Goal: Book appointment/travel/reservation

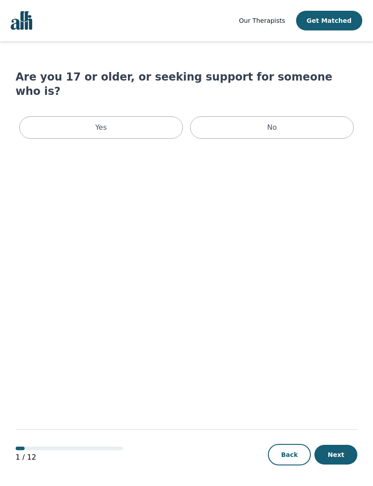
click at [143, 116] on div "Yes" at bounding box center [101, 127] width 164 height 22
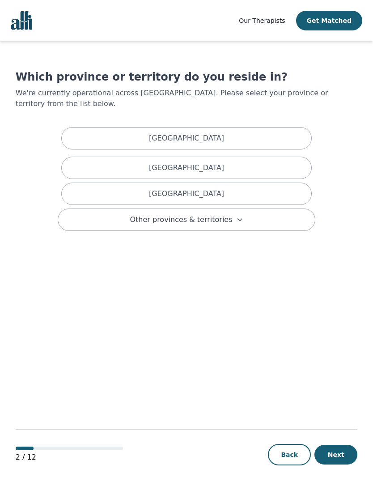
click at [269, 187] on div "Ontario" at bounding box center [186, 194] width 251 height 22
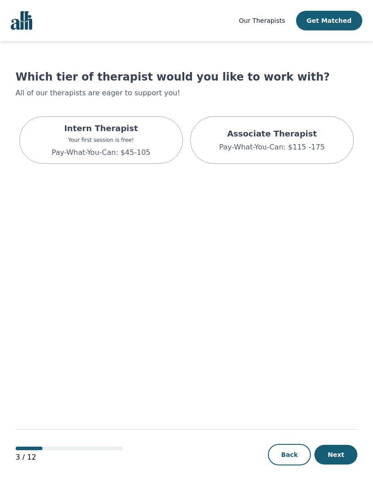
click at [156, 150] on div "Intern Therapist Your first session is free! Pay-What-You-Can: $45-105" at bounding box center [101, 139] width 164 height 47
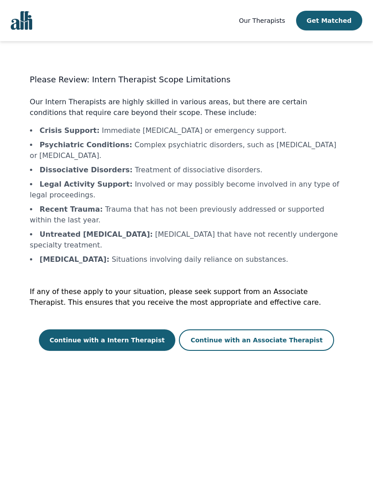
click at [128, 329] on button "Continue with a Intern Therapist" at bounding box center [107, 339] width 137 height 21
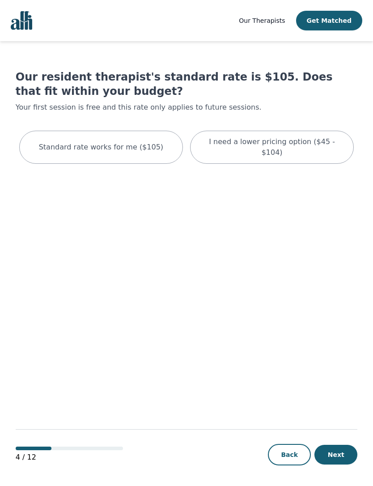
click at [314, 145] on p "I need a lower pricing option ($45 - $104)" at bounding box center [271, 146] width 141 height 21
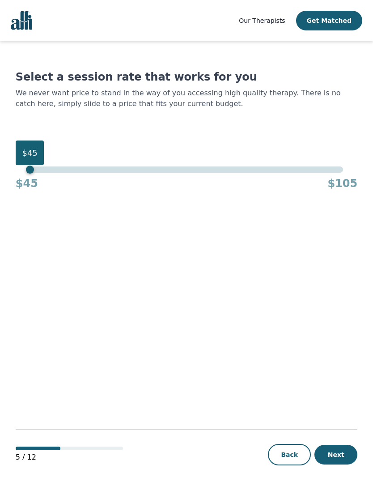
click at [337, 21] on button "Get Matched" at bounding box center [329, 21] width 66 height 20
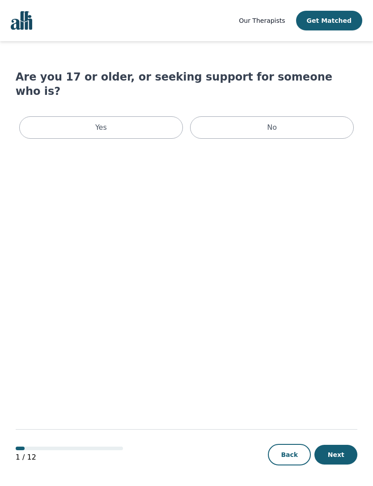
click at [144, 116] on div "Yes" at bounding box center [101, 127] width 164 height 22
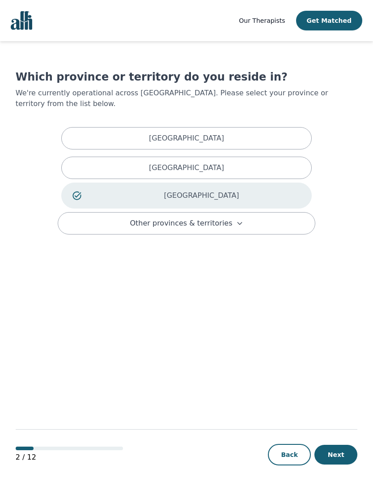
click at [264, 190] on p "Ontario" at bounding box center [201, 195] width 198 height 11
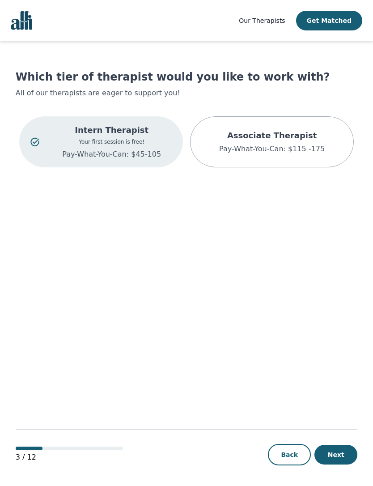
click at [146, 149] on p "Pay-What-You-Can: $45-105" at bounding box center [111, 154] width 120 height 11
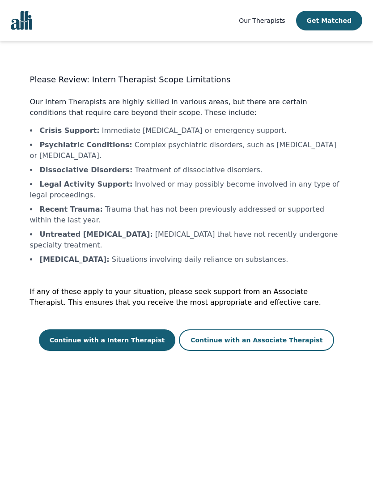
click at [140, 334] on button "Continue with a Intern Therapist" at bounding box center [107, 339] width 137 height 21
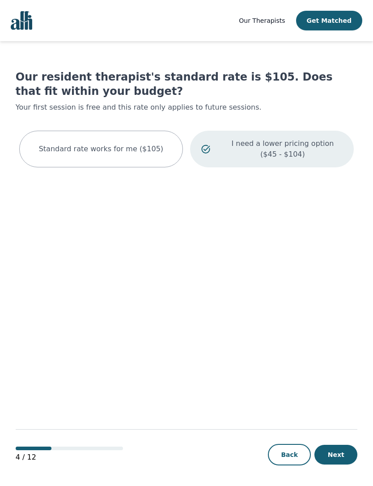
click at [312, 158] on p "I need a lower pricing option ($45 - $104)" at bounding box center [283, 148] width 120 height 21
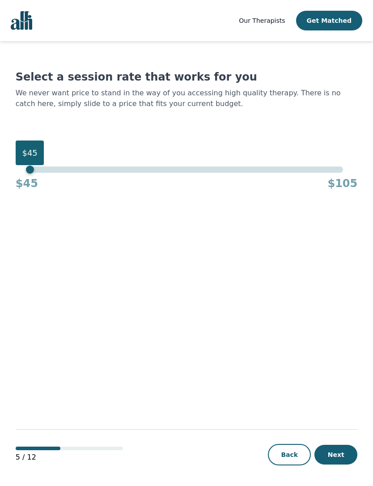
scroll to position [37, 0]
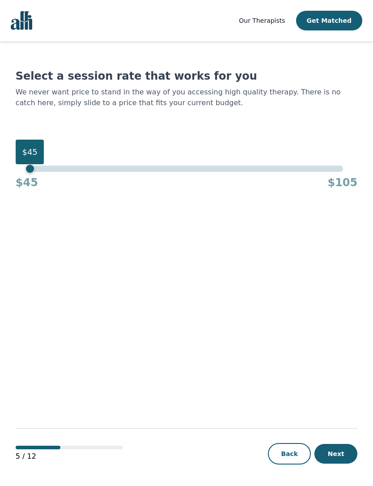
click at [349, 459] on button "Next" at bounding box center [336, 454] width 43 height 20
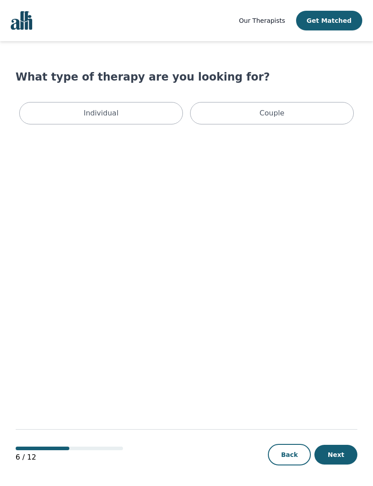
click at [147, 117] on div "Individual" at bounding box center [101, 113] width 164 height 22
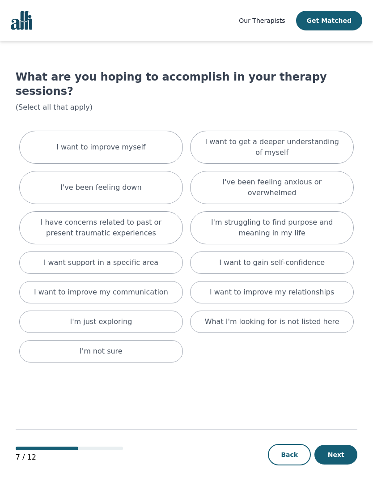
click at [317, 177] on p "I've been feeling anxious or overwhelmed" at bounding box center [271, 187] width 141 height 21
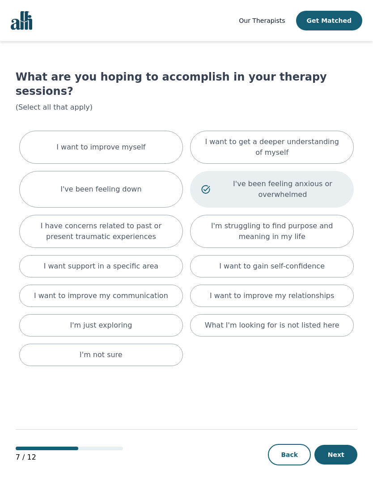
click at [319, 223] on p "I'm struggling to find purpose and meaning in my life" at bounding box center [271, 231] width 141 height 21
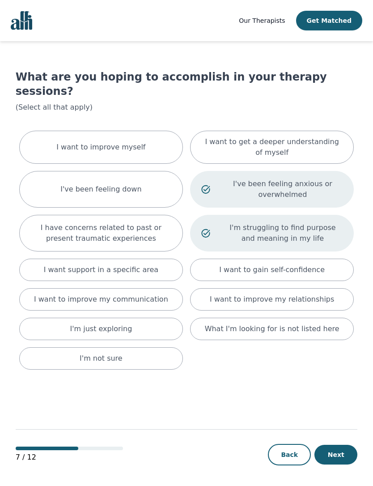
click at [285, 291] on div "I want to improve my relationships" at bounding box center [272, 299] width 164 height 22
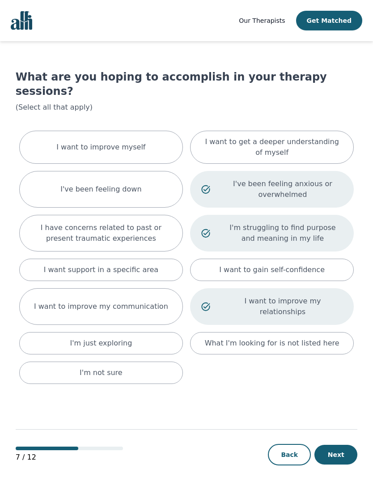
click at [158, 301] on p "I want to improve my communication" at bounding box center [101, 306] width 134 height 11
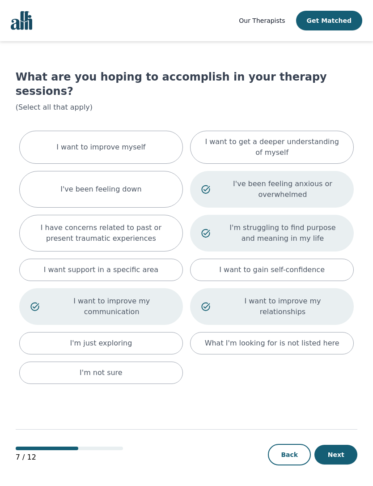
click at [150, 171] on div "I've been feeling down" at bounding box center [101, 189] width 164 height 37
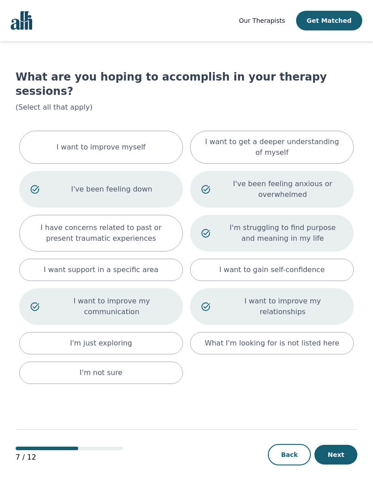
click at [93, 140] on div "I want to improve myself" at bounding box center [101, 147] width 164 height 33
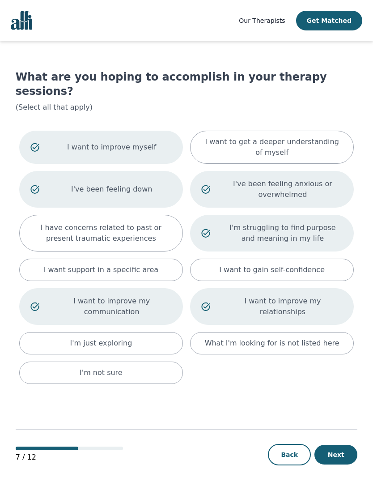
click at [225, 138] on p "I want to get a deeper understanding of myself" at bounding box center [271, 146] width 141 height 21
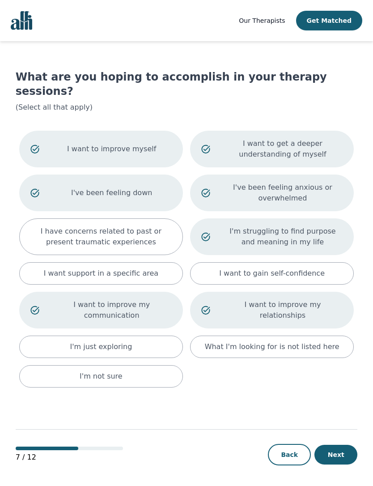
scroll to position [37, 0]
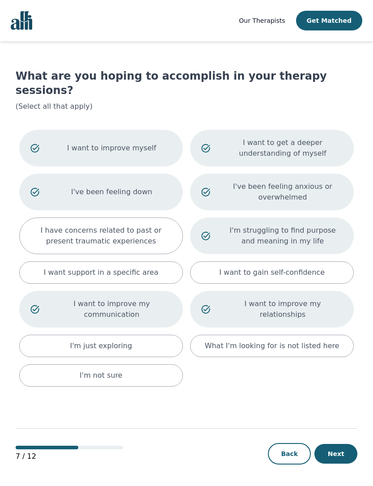
click at [342, 456] on button "Next" at bounding box center [336, 454] width 43 height 20
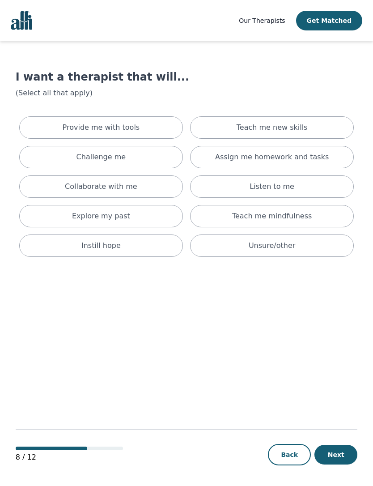
click at [300, 191] on div "Listen to me" at bounding box center [272, 186] width 164 height 22
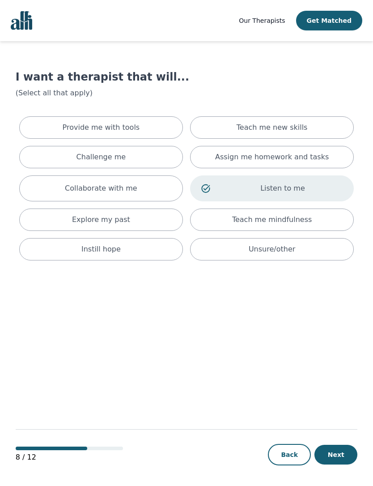
click at [298, 223] on p "Teach me mindfulness" at bounding box center [272, 219] width 80 height 11
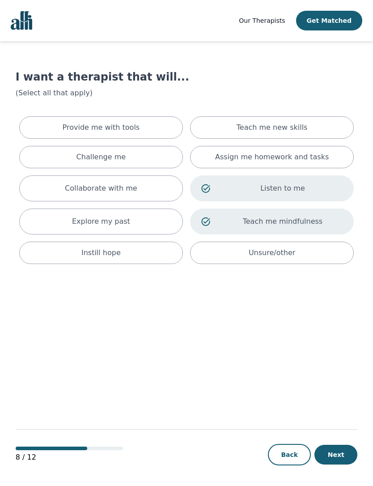
click at [347, 486] on html "Our Therapists Get Matched I want a therapist that will... (Select all that app…" at bounding box center [186, 243] width 373 height 487
click at [341, 486] on html "Our Therapists Get Matched I want a therapist that will... (Select all that app…" at bounding box center [186, 243] width 373 height 487
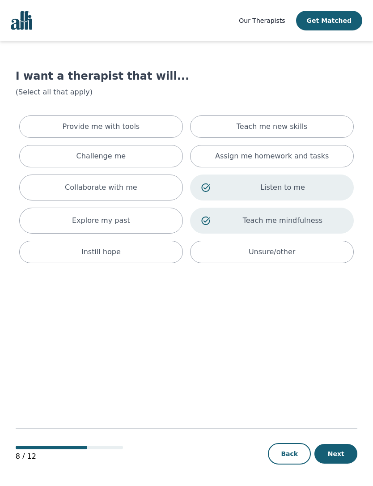
click at [338, 453] on button "Next" at bounding box center [336, 454] width 43 height 20
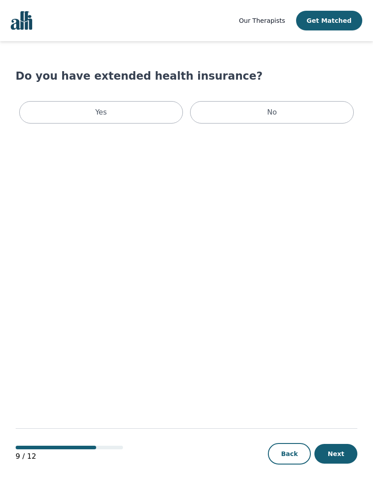
scroll to position [15, 0]
click at [277, 102] on div "No" at bounding box center [272, 112] width 164 height 22
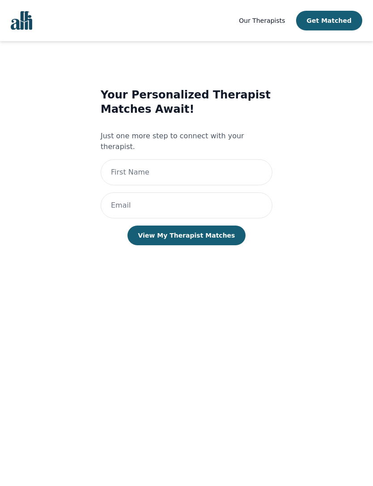
click at [153, 120] on div "Your Personalized Therapist Matches Await! Just one more step to connect with y…" at bounding box center [187, 175] width 172 height 175
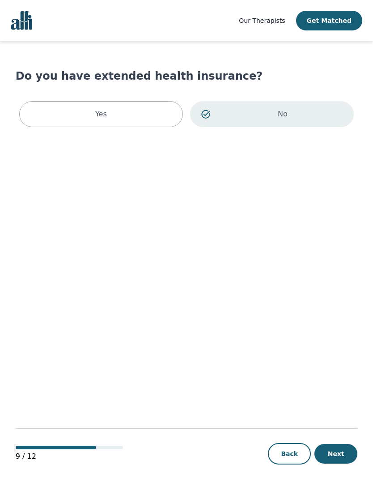
click at [135, 101] on div "Yes" at bounding box center [101, 114] width 164 height 26
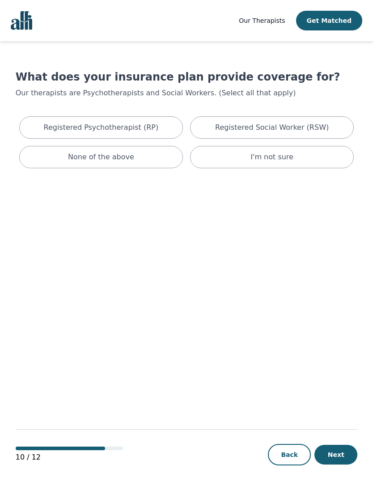
click at [141, 126] on p "Registered Psychotherapist (RP)" at bounding box center [101, 127] width 115 height 11
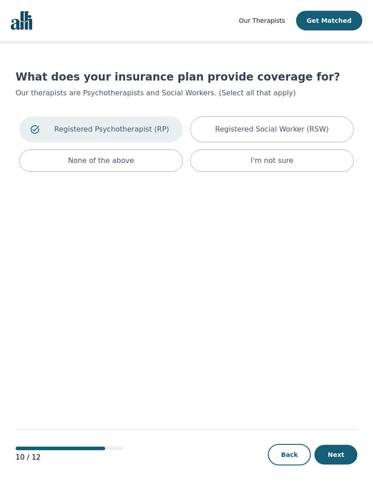
click at [332, 486] on html "Our Therapists Get Matched What does your insurance plan provide coverage for? …" at bounding box center [186, 243] width 373 height 487
click at [335, 464] on button "Next" at bounding box center [336, 455] width 43 height 20
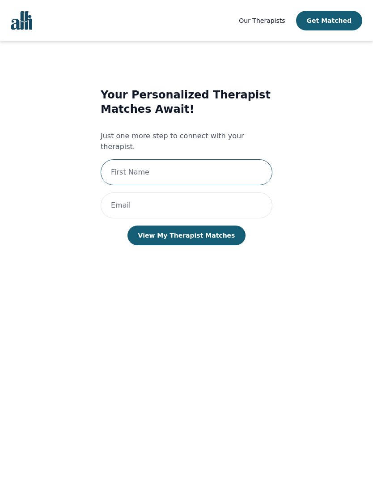
click at [219, 159] on input "text" at bounding box center [187, 172] width 172 height 26
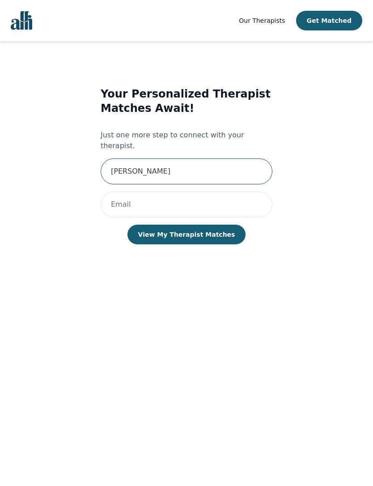
type input "Jenny Chung"
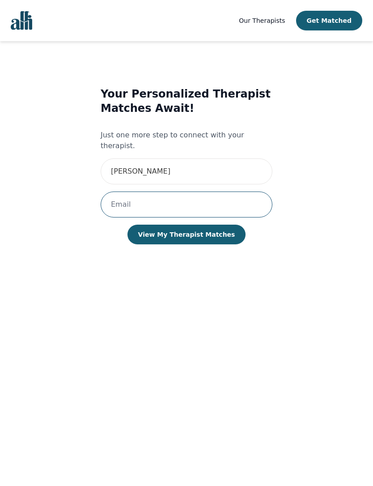
click at [226, 192] on input "email" at bounding box center [187, 205] width 172 height 26
type input "jenny422@live.com"
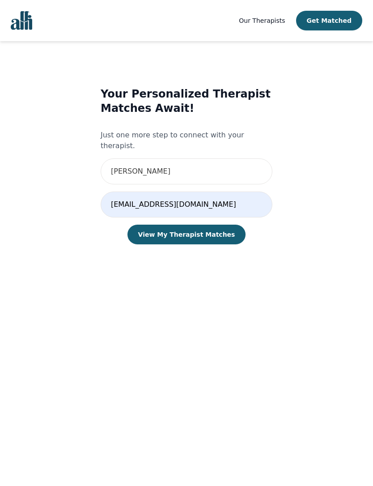
click at [214, 225] on button "View My Therapist Matches" at bounding box center [187, 235] width 119 height 20
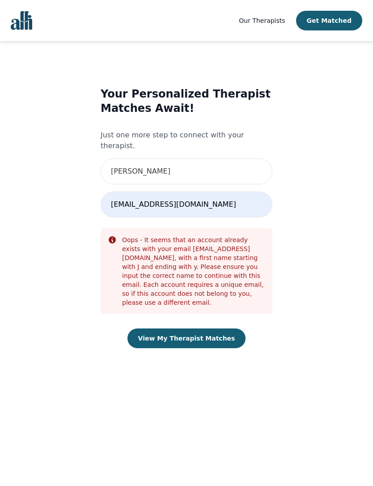
click at [277, 19] on span "Our Therapists" at bounding box center [262, 20] width 46 height 7
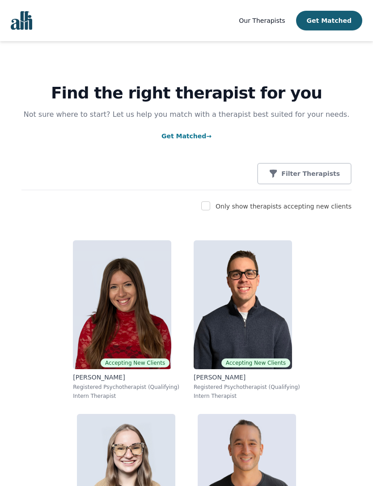
click at [28, 38] on nav "Our Therapists Get Matched" at bounding box center [186, 20] width 373 height 41
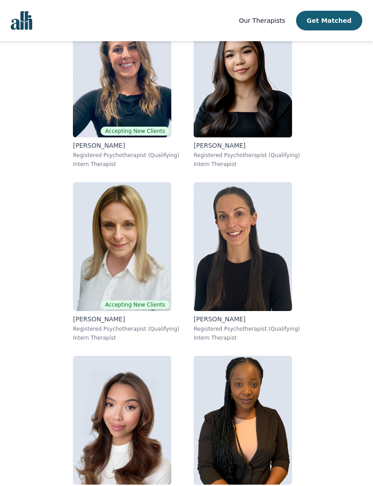
scroll to position [12899, 0]
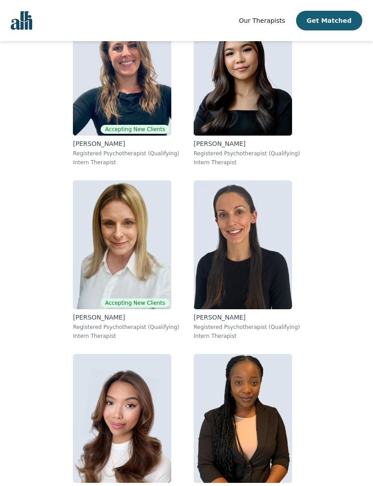
click at [29, 26] on img "Global" at bounding box center [21, 20] width 21 height 19
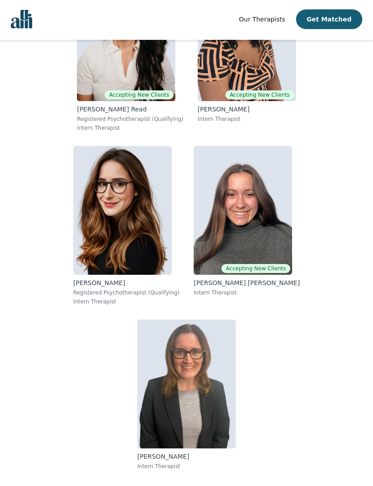
scroll to position [13488, 0]
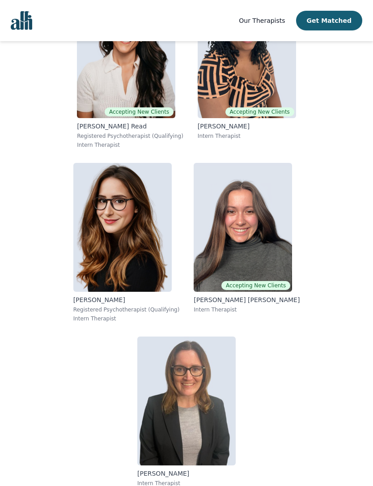
click at [261, 218] on img at bounding box center [243, 227] width 98 height 129
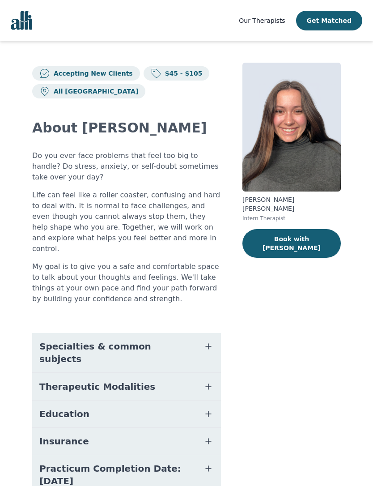
click at [205, 341] on icon "button" at bounding box center [208, 346] width 11 height 11
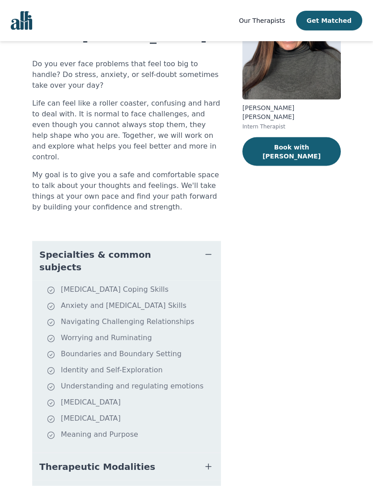
scroll to position [92, 0]
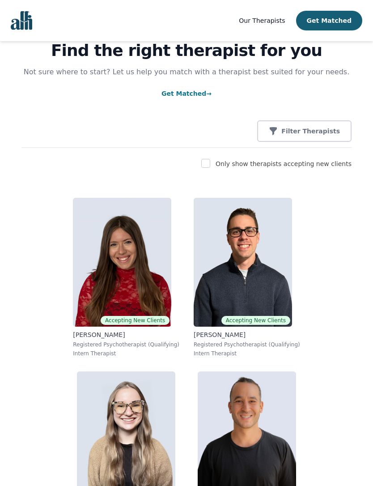
scroll to position [43, 0]
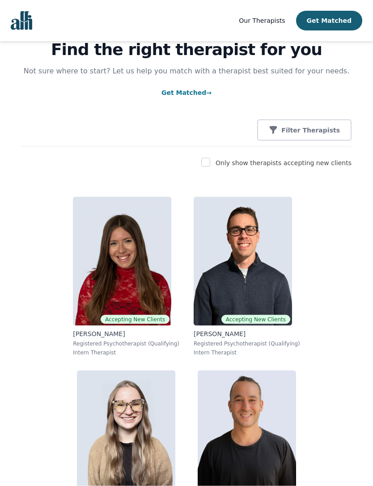
click at [210, 162] on input "checkbox" at bounding box center [205, 162] width 9 height 9
checkbox input "true"
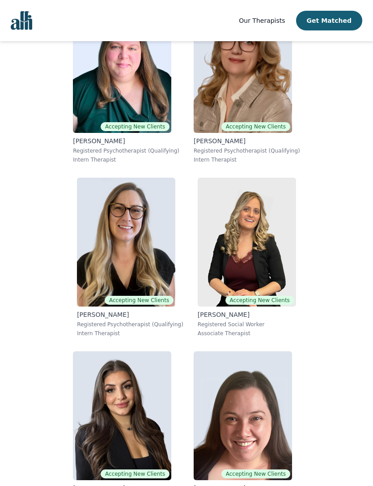
scroll to position [1968, 0]
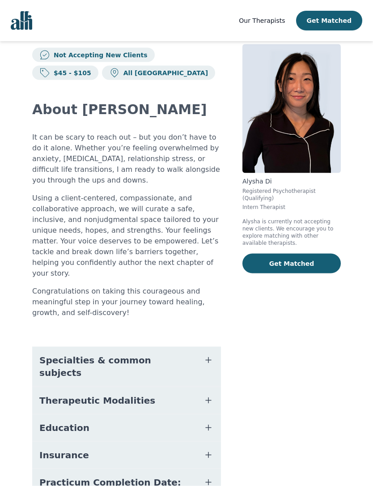
scroll to position [25, 0]
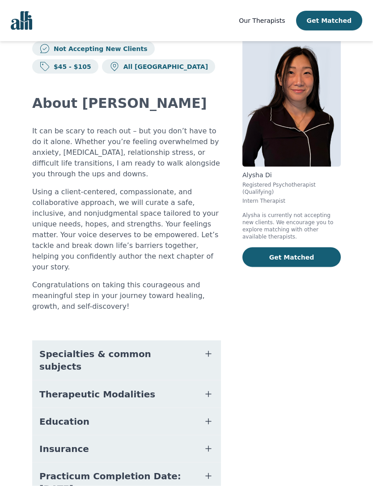
click at [202, 343] on button "Specialties & common subjects" at bounding box center [126, 360] width 189 height 39
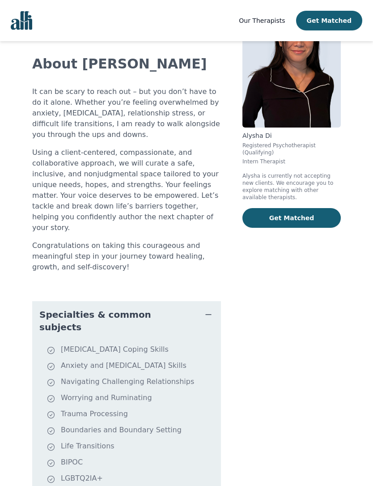
scroll to position [64, 0]
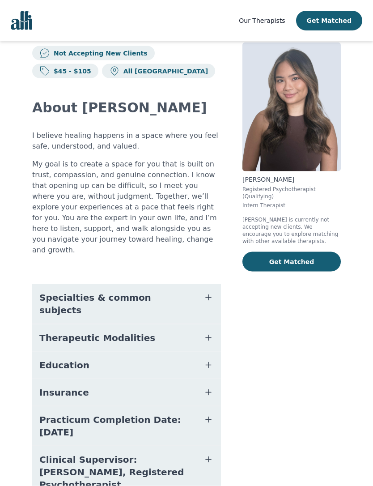
scroll to position [21, 0]
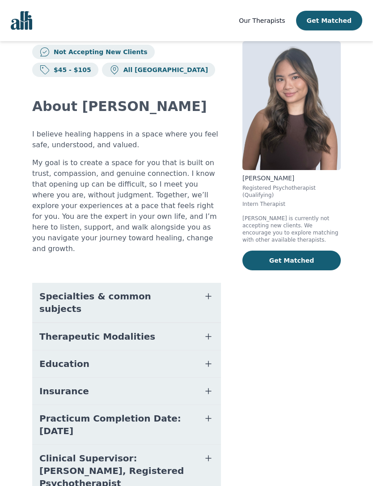
click at [211, 283] on button "Specialties & common subjects" at bounding box center [126, 302] width 189 height 39
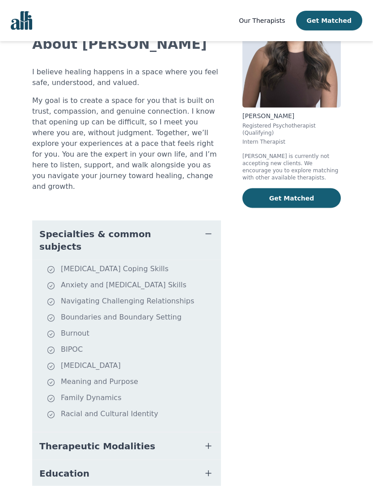
scroll to position [0, 0]
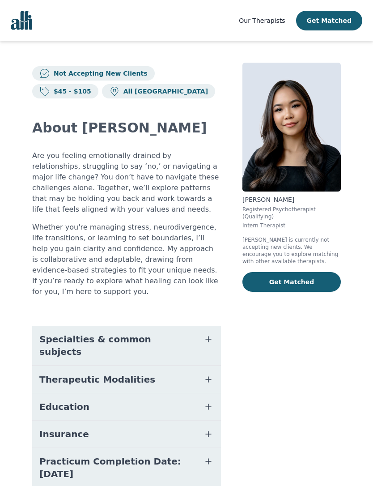
scroll to position [73, 0]
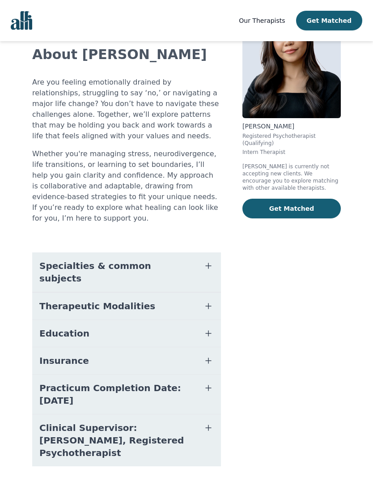
click at [202, 256] on button "Specialties & common subjects" at bounding box center [126, 271] width 189 height 39
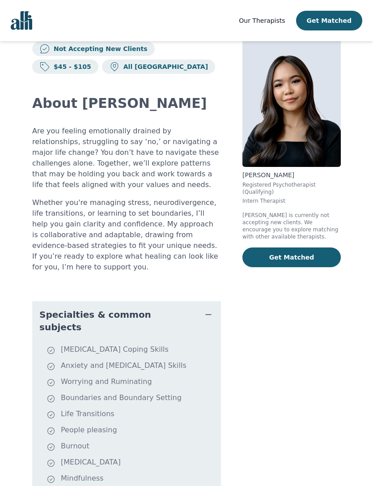
scroll to position [0, 0]
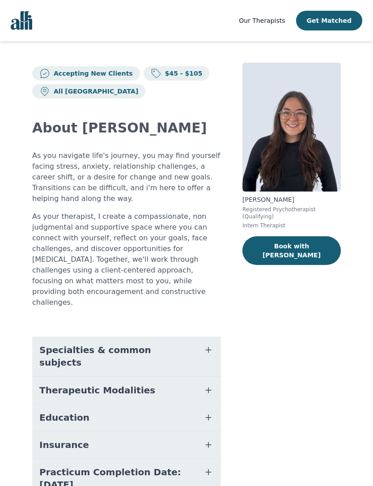
click at [204, 345] on icon "button" at bounding box center [208, 350] width 11 height 11
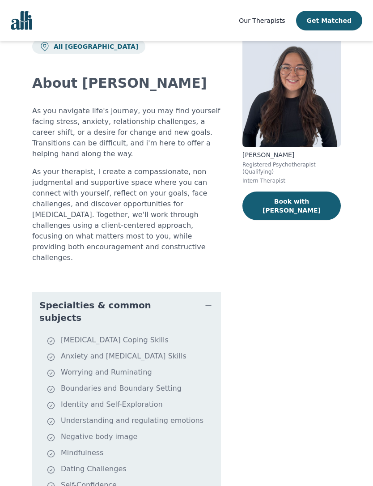
scroll to position [49, 0]
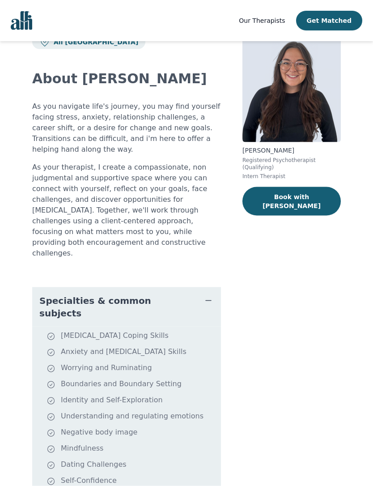
click at [213, 295] on icon "button" at bounding box center [208, 300] width 11 height 11
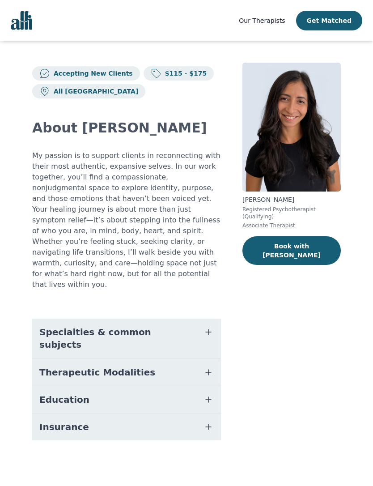
click at [205, 327] on icon "button" at bounding box center [208, 332] width 11 height 11
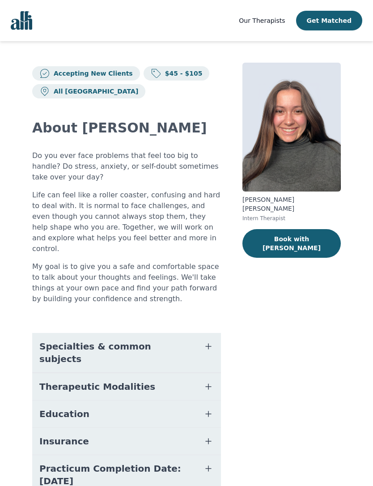
click at [213, 341] on icon "button" at bounding box center [208, 346] width 11 height 11
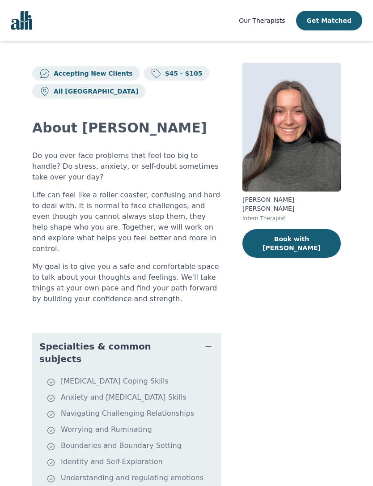
click at [312, 237] on button "Book with Rachelle" at bounding box center [292, 243] width 98 height 29
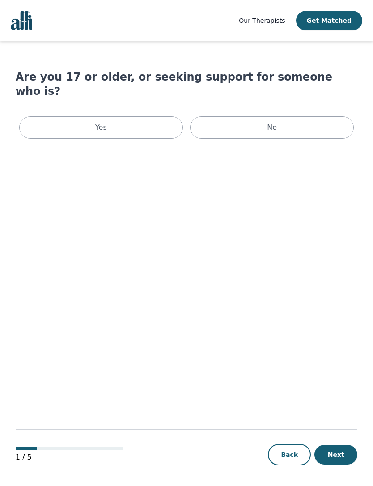
click at [145, 119] on div "Yes" at bounding box center [101, 127] width 164 height 22
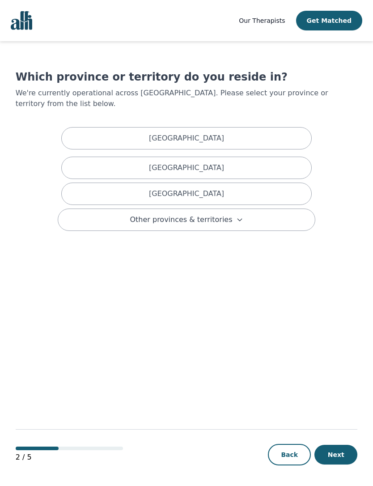
click at [250, 183] on div "Ontario" at bounding box center [186, 194] width 251 height 22
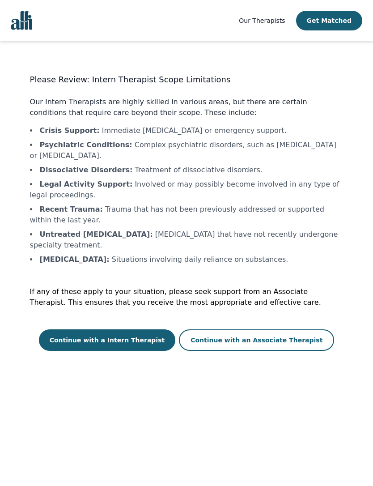
click at [135, 335] on button "Continue with a Intern Therapist" at bounding box center [107, 339] width 137 height 21
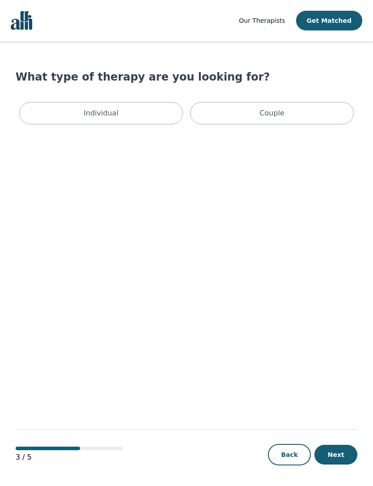
click at [155, 111] on div "Individual" at bounding box center [101, 113] width 164 height 22
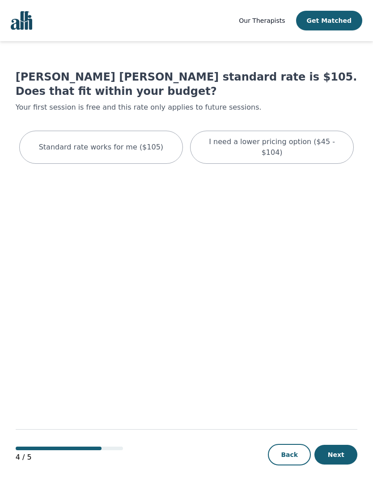
click at [309, 139] on p "I need a lower pricing option ($45 - $104)" at bounding box center [271, 146] width 141 height 21
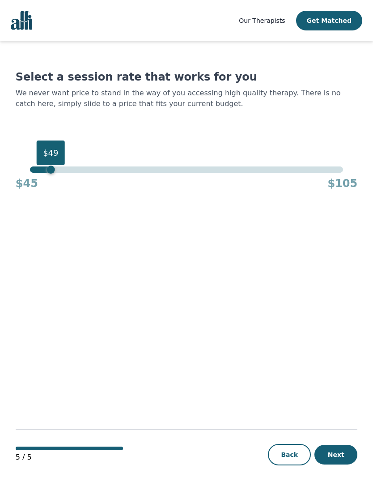
click at [46, 175] on div "$45 $105" at bounding box center [187, 182] width 342 height 18
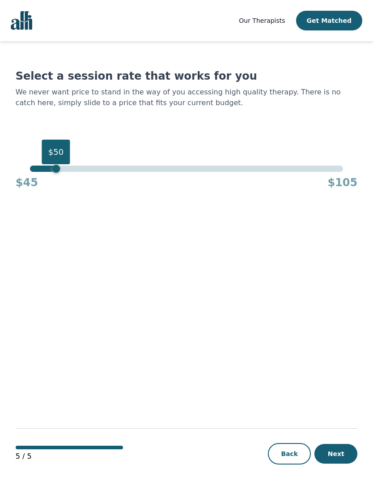
click at [341, 461] on button "Next" at bounding box center [336, 454] width 43 height 20
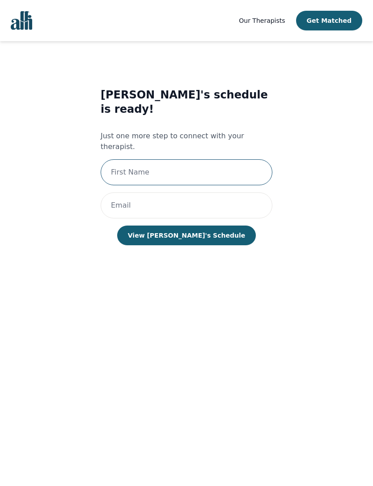
click at [225, 159] on input "text" at bounding box center [187, 172] width 172 height 26
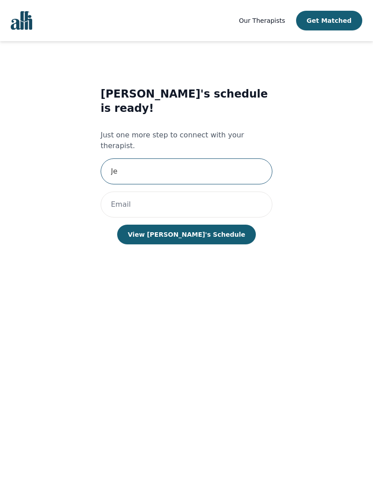
type input "Jenny Chung"
click at [228, 192] on input "email" at bounding box center [187, 205] width 172 height 26
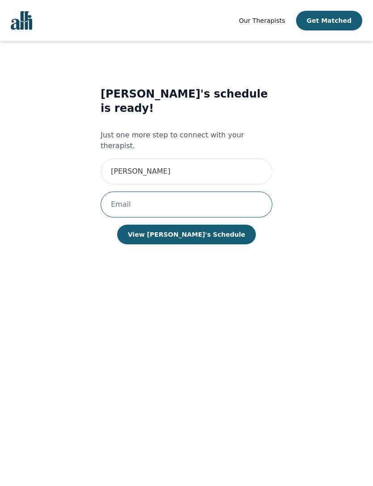
type input "jenny422@live.com"
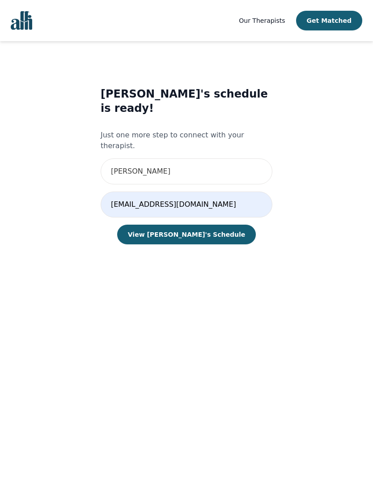
click at [214, 225] on button "View Rachelle's Schedule" at bounding box center [186, 235] width 139 height 20
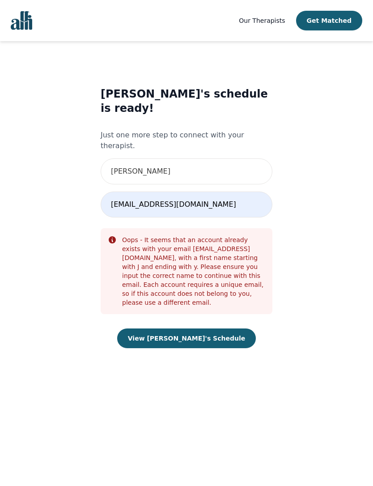
click at [208, 328] on button "View Rachelle's Schedule" at bounding box center [186, 338] width 139 height 20
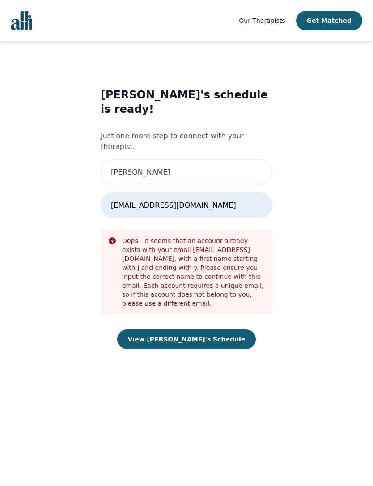
click at [211, 329] on button "View Rachelle's Schedule" at bounding box center [186, 339] width 139 height 20
click at [205, 329] on button "View Rachelle's Schedule" at bounding box center [186, 339] width 139 height 20
click at [208, 329] on button "View Rachelle's Schedule" at bounding box center [186, 339] width 139 height 20
click at [212, 329] on button "View Rachelle's Schedule" at bounding box center [186, 339] width 139 height 20
click at [213, 329] on button "View Rachelle's Schedule" at bounding box center [186, 339] width 139 height 20
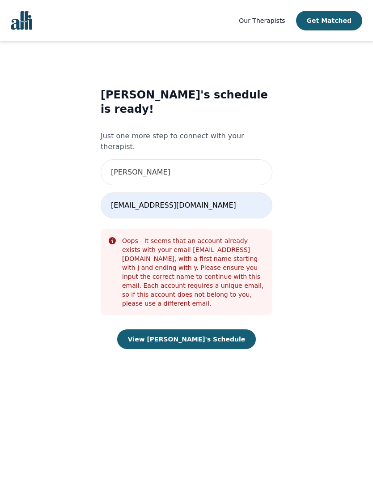
click at [215, 329] on button "View Rachelle's Schedule" at bounding box center [186, 339] width 139 height 20
click at [216, 329] on button "View Rachelle's Schedule" at bounding box center [186, 339] width 139 height 20
click at [215, 329] on button "View Rachelle's Schedule" at bounding box center [186, 339] width 139 height 20
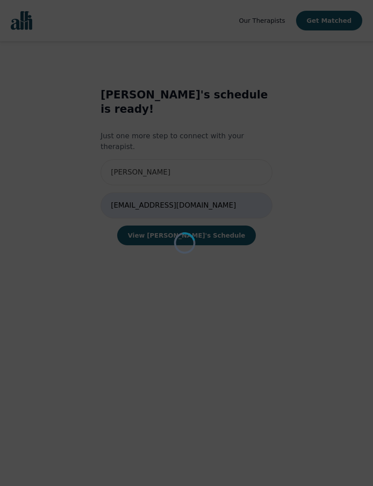
click at [215, 245] on button "View Rachelle's Schedule" at bounding box center [186, 236] width 139 height 20
click at [215, 307] on div "Loading..." at bounding box center [186, 243] width 373 height 486
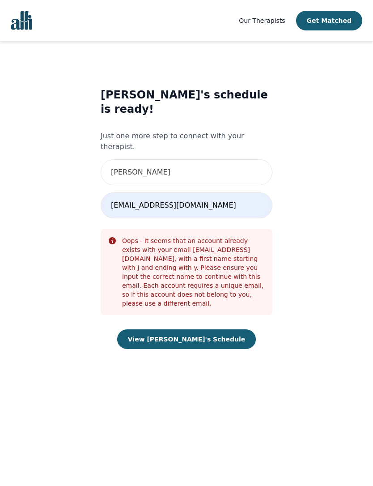
click at [215, 329] on button "View Rachelle's Schedule" at bounding box center [186, 339] width 139 height 20
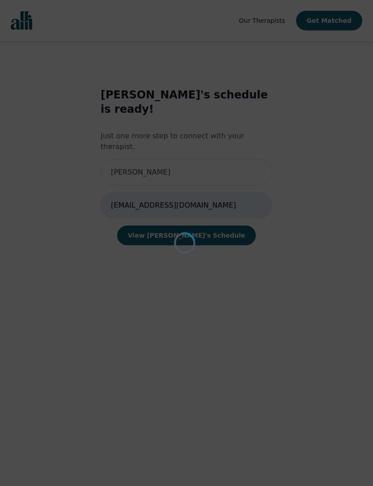
click at [216, 245] on button "View Rachelle's Schedule" at bounding box center [186, 236] width 139 height 20
click at [215, 245] on button "View Rachelle's Schedule" at bounding box center [186, 236] width 139 height 20
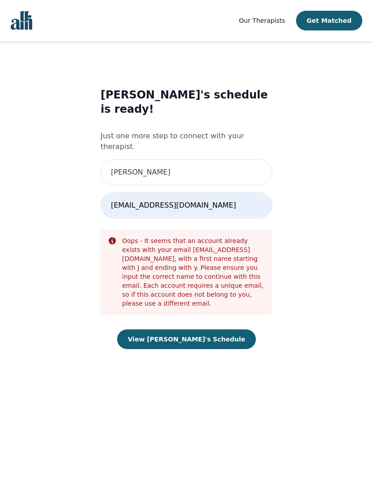
click at [216, 329] on button "View Rachelle's Schedule" at bounding box center [186, 339] width 139 height 20
click at [217, 329] on button "View Rachelle's Schedule" at bounding box center [186, 339] width 139 height 20
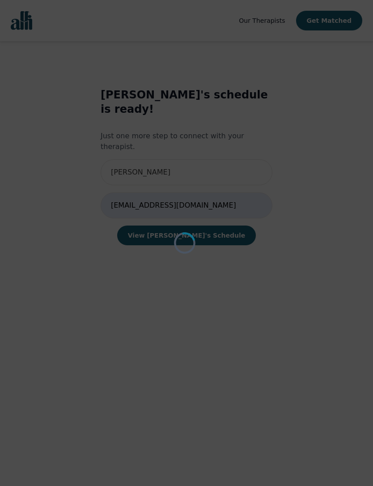
click at [216, 305] on div "Loading..." at bounding box center [186, 243] width 373 height 486
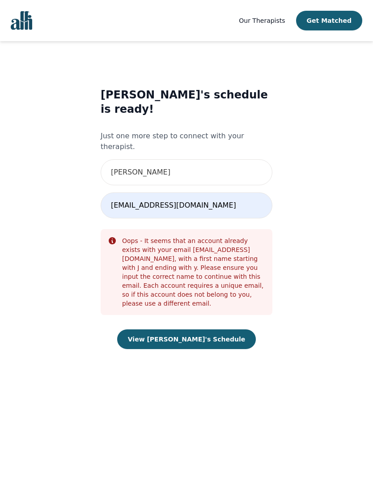
click at [217, 329] on button "View Rachelle's Schedule" at bounding box center [186, 339] width 139 height 20
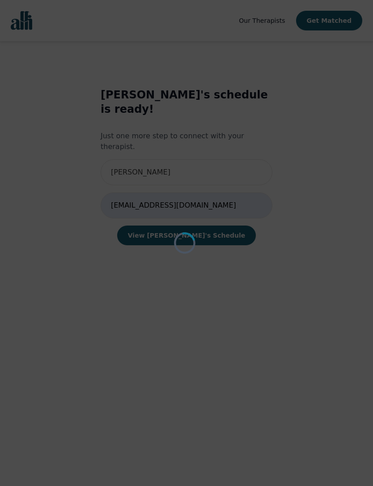
click at [218, 245] on button "View Rachelle's Schedule" at bounding box center [186, 236] width 139 height 20
click at [218, 305] on div "Loading..." at bounding box center [186, 243] width 373 height 486
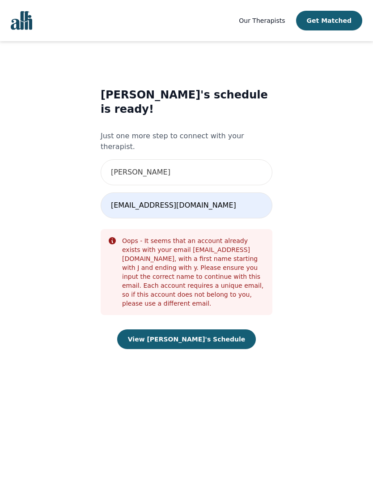
click at [218, 329] on button "View Rachelle's Schedule" at bounding box center [186, 339] width 139 height 20
click at [217, 329] on button "View Rachelle's Schedule" at bounding box center [186, 339] width 139 height 20
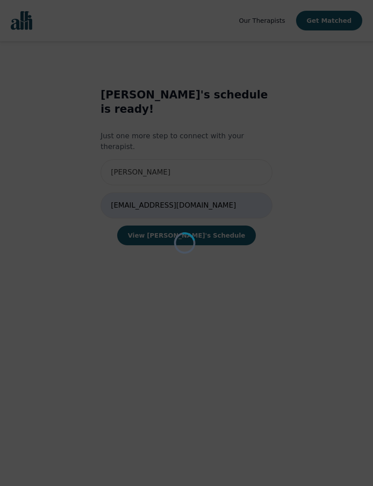
click at [217, 304] on div "Loading..." at bounding box center [186, 243] width 373 height 486
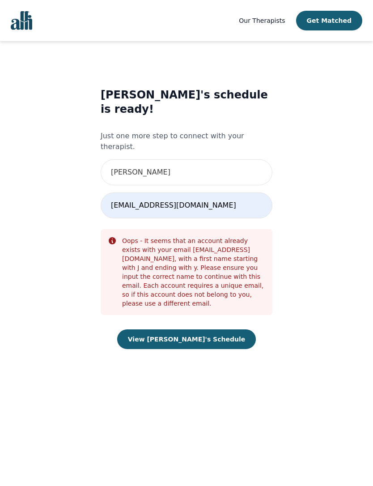
click at [218, 329] on button "View Rachelle's Schedule" at bounding box center [186, 339] width 139 height 20
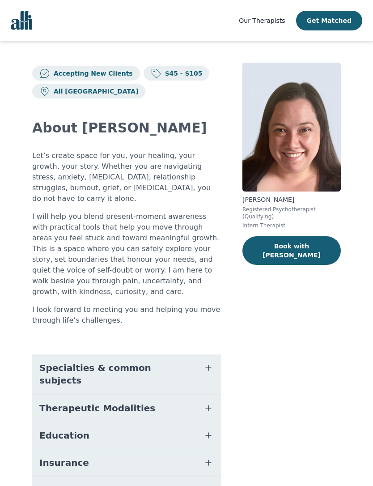
click at [201, 358] on button "Specialties & common subjects" at bounding box center [126, 373] width 189 height 39
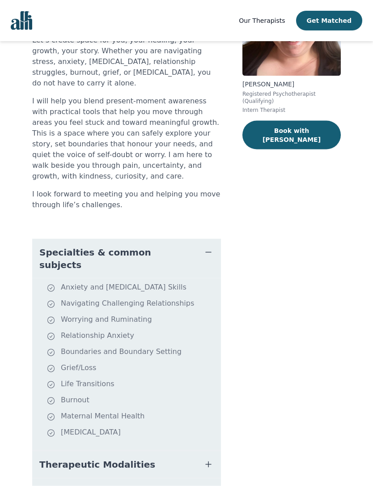
scroll to position [116, 0]
click at [212, 247] on icon "button" at bounding box center [208, 252] width 11 height 11
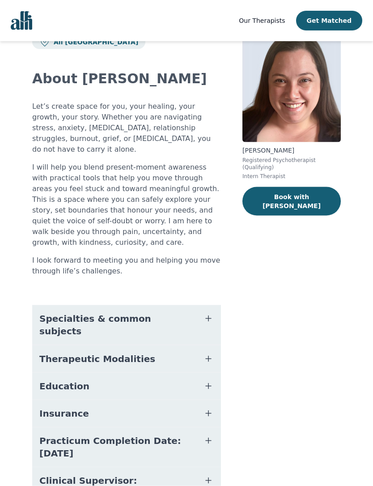
scroll to position [0, 0]
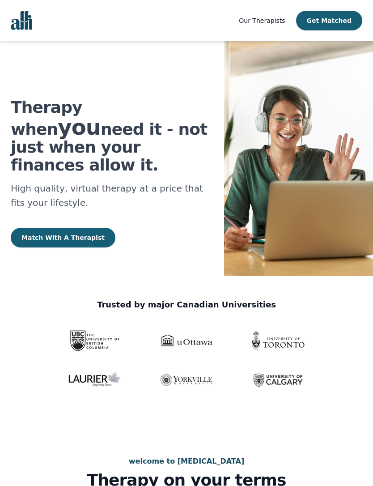
click at [271, 16] on link "Our Therapists" at bounding box center [262, 20] width 46 height 11
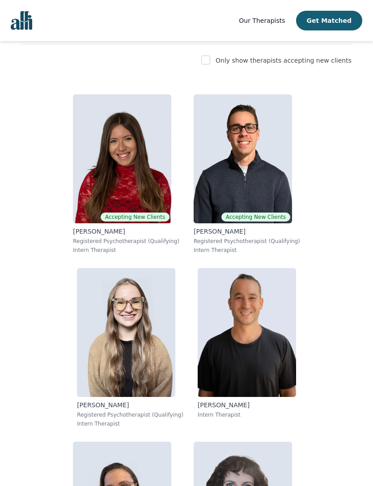
scroll to position [156, 0]
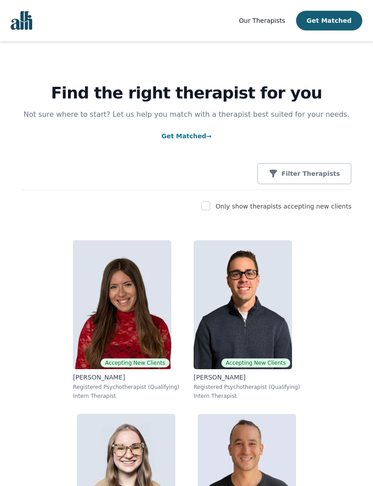
click at [24, 17] on img "Global" at bounding box center [21, 20] width 21 height 19
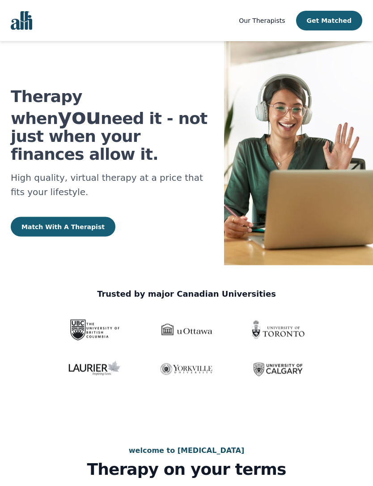
click at [70, 217] on button "Match With A Therapist" at bounding box center [63, 227] width 105 height 20
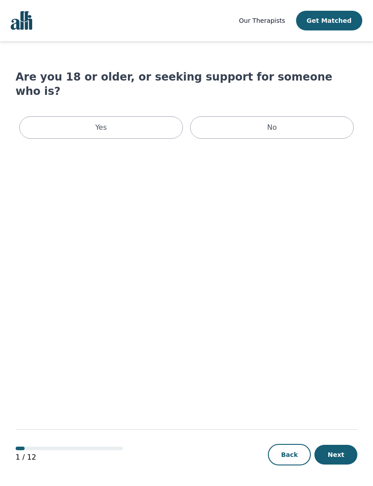
scroll to position [37, 0]
click at [139, 116] on div "Yes" at bounding box center [101, 127] width 164 height 22
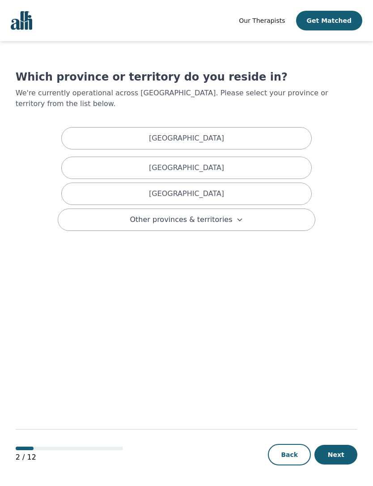
click at [231, 189] on div "[GEOGRAPHIC_DATA]" at bounding box center [186, 194] width 251 height 22
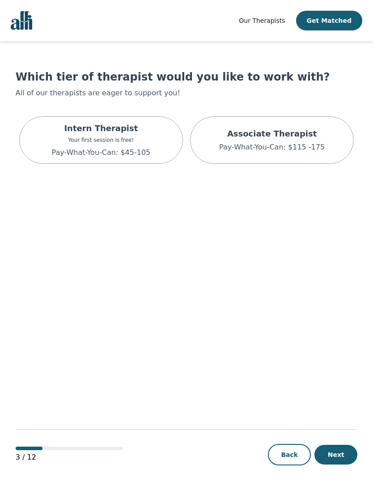
click at [162, 141] on div "Intern Therapist Your first session is free! Pay-What-You-Can: $45-105" at bounding box center [101, 139] width 164 height 47
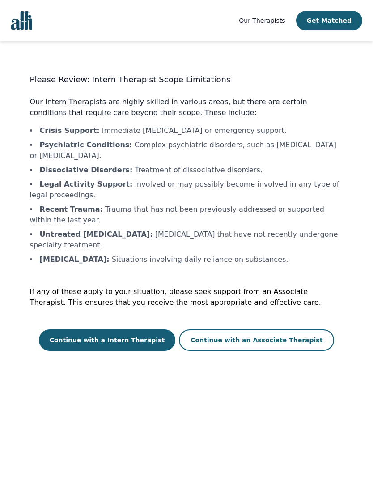
click at [148, 329] on button "Continue with a Intern Therapist" at bounding box center [107, 339] width 137 height 21
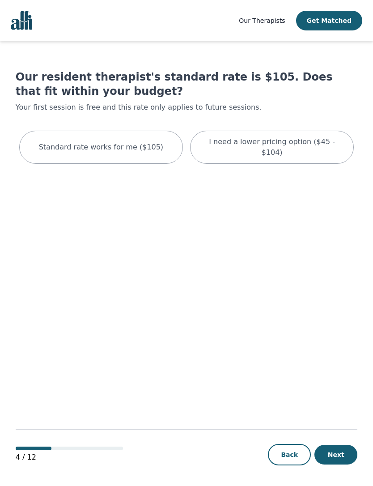
click at [294, 139] on p "I need a lower pricing option ($45 - $104)" at bounding box center [271, 146] width 141 height 21
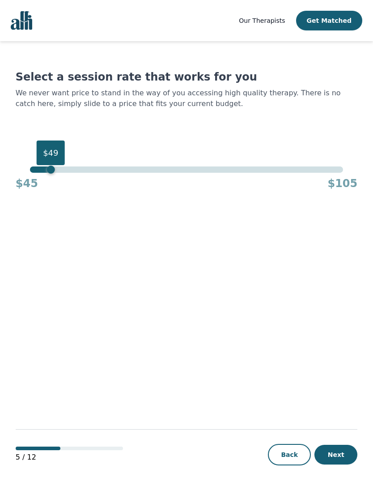
scroll to position [37, 0]
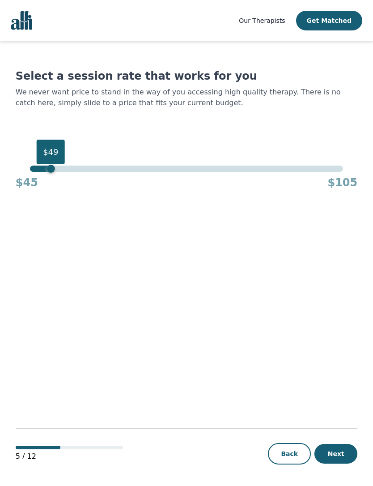
click at [342, 457] on button "Next" at bounding box center [336, 454] width 43 height 20
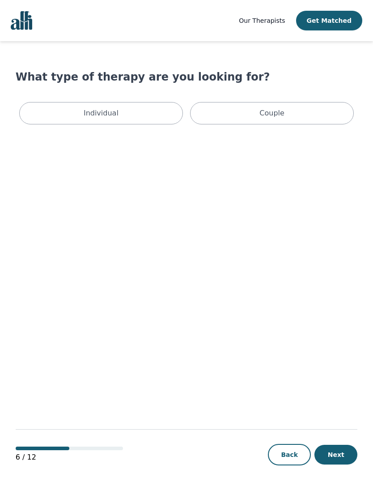
click at [153, 118] on div "Individual" at bounding box center [101, 113] width 164 height 22
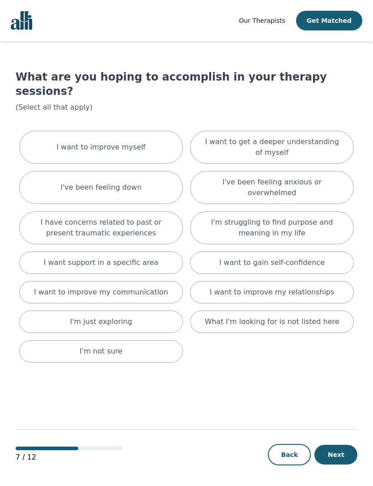
click at [339, 464] on button "Next" at bounding box center [336, 455] width 43 height 20
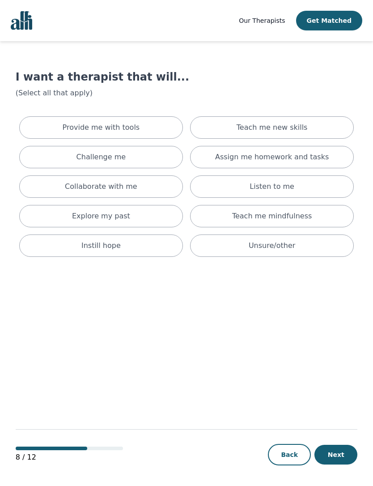
click at [289, 486] on html "Our Therapists Get Matched I want a therapist that will... (Select all that app…" at bounding box center [186, 243] width 373 height 487
click at [283, 476] on div "8 / 12 Back Next" at bounding box center [187, 440] width 342 height 94
click at [289, 465] on button "Back" at bounding box center [289, 454] width 43 height 21
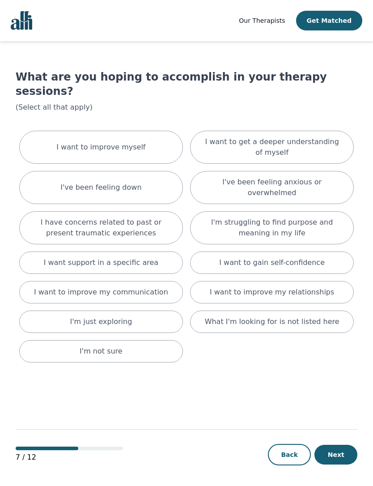
click at [135, 142] on p "I want to improve myself" at bounding box center [100, 147] width 89 height 11
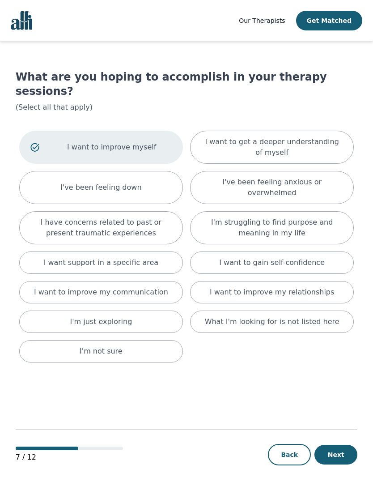
click at [305, 145] on div "I want to get a deeper understanding of myself" at bounding box center [272, 147] width 164 height 33
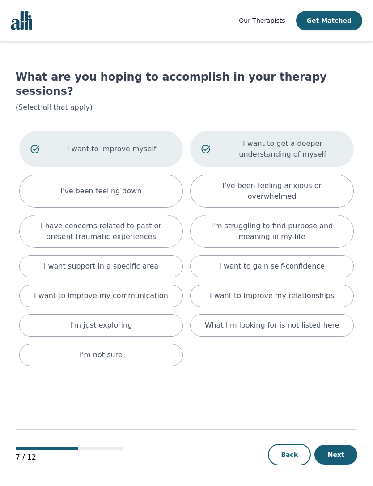
click at [306, 221] on p "I'm struggling to find purpose and meaning in my life" at bounding box center [271, 231] width 141 height 21
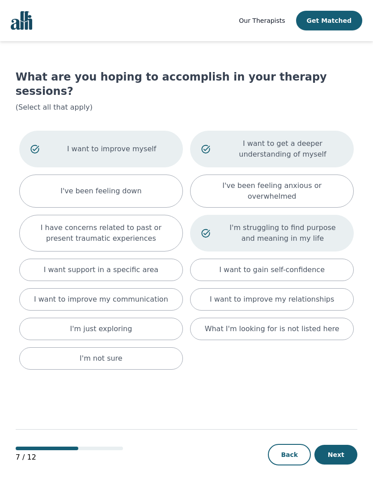
click at [314, 294] on p "I want to improve my relationships" at bounding box center [272, 299] width 124 height 11
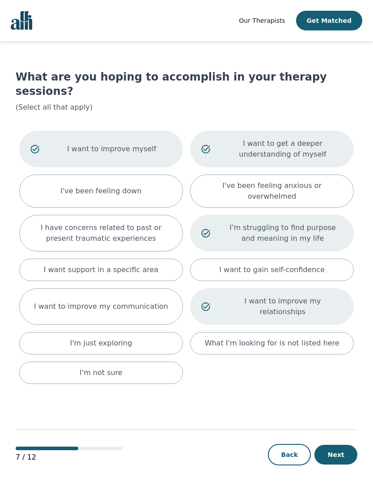
click at [311, 180] on p "I've been feeling anxious or overwhelmed" at bounding box center [271, 190] width 141 height 21
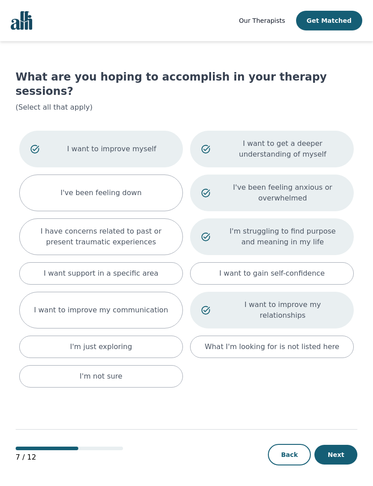
click at [153, 184] on div "I've been feeling down" at bounding box center [101, 193] width 164 height 37
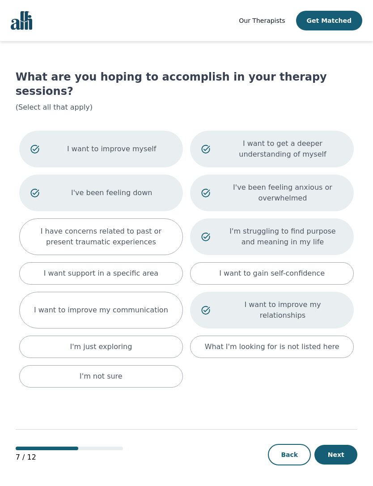
click at [146, 305] on p "I want to improve my communication" at bounding box center [101, 310] width 134 height 11
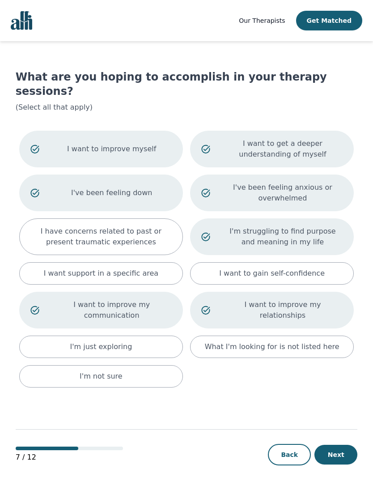
click at [340, 464] on button "Next" at bounding box center [336, 455] width 43 height 20
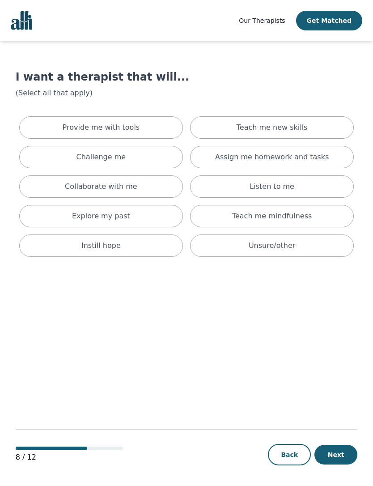
click at [285, 180] on div "Listen to me" at bounding box center [272, 186] width 164 height 22
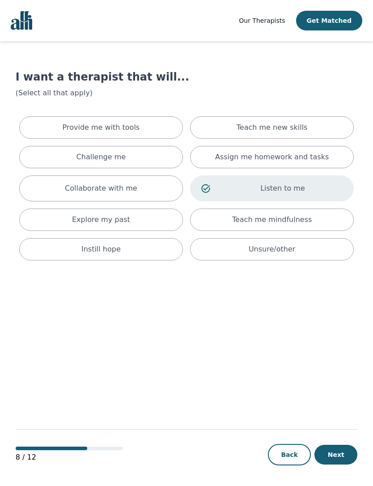
click at [276, 213] on div "Teach me mindfulness" at bounding box center [272, 220] width 164 height 22
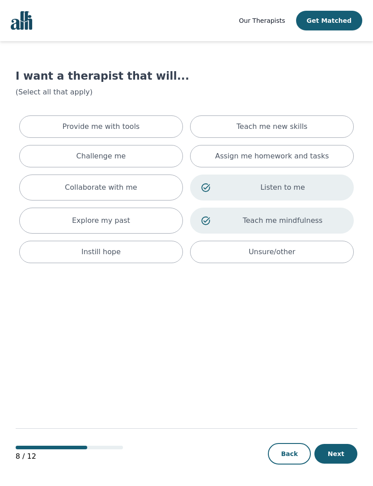
scroll to position [37, 0]
click at [340, 451] on button "Next" at bounding box center [336, 454] width 43 height 20
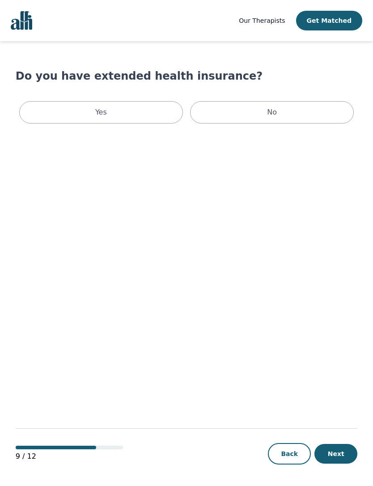
scroll to position [18, 0]
click at [155, 101] on div "Yes" at bounding box center [101, 112] width 164 height 22
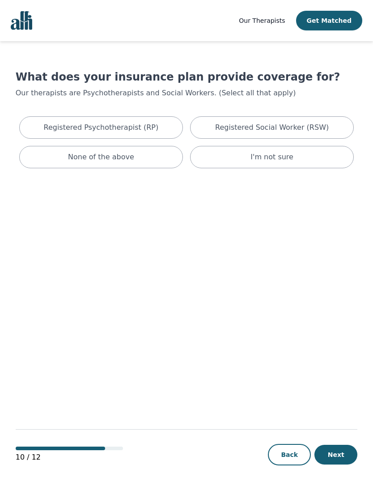
click at [157, 127] on div "Registered Psychotherapist (RP)" at bounding box center [101, 127] width 164 height 22
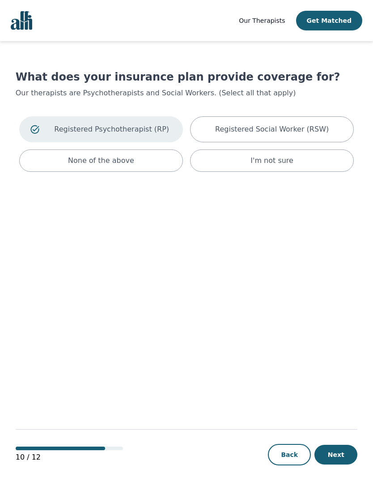
click at [332, 464] on button "Next" at bounding box center [336, 455] width 43 height 20
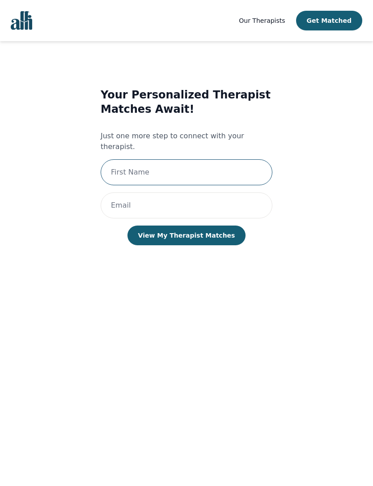
click at [246, 160] on input "text" at bounding box center [187, 172] width 172 height 26
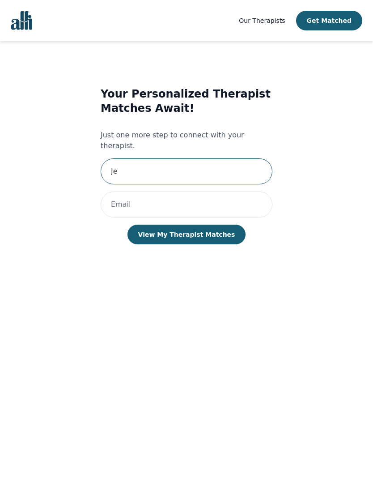
type input "Jenny Chung"
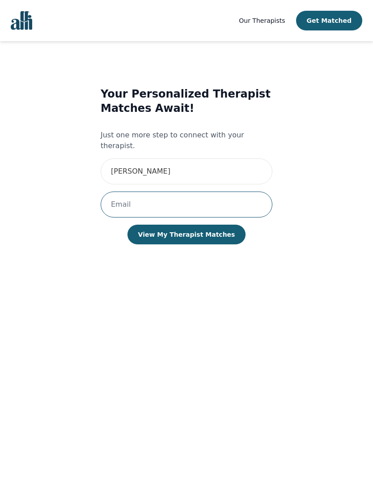
click at [196, 192] on input "email" at bounding box center [187, 205] width 172 height 26
type input "jenny422@live.com"
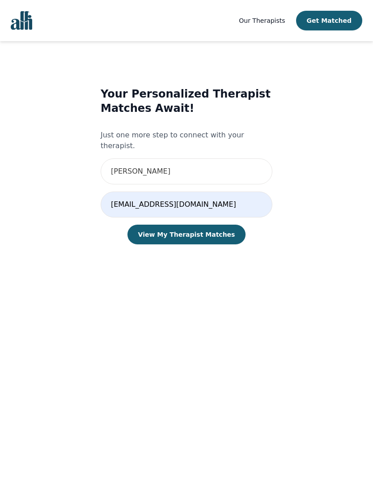
click at [211, 225] on button "View My Therapist Matches" at bounding box center [187, 235] width 119 height 20
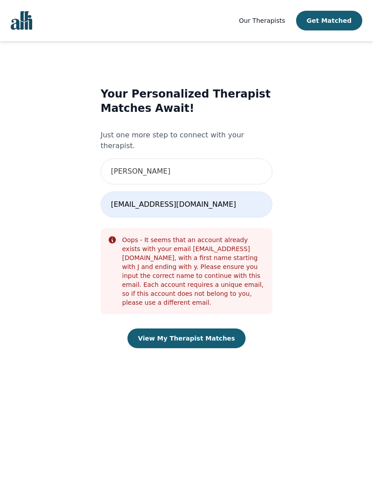
scroll to position [0, 0]
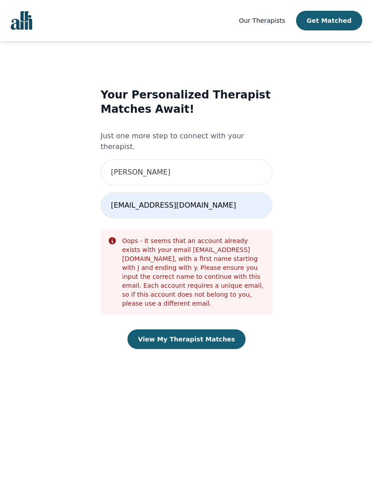
click at [216, 329] on button "View My Therapist Matches" at bounding box center [187, 339] width 119 height 20
click at [225, 329] on button "View My Therapist Matches" at bounding box center [187, 339] width 119 height 20
click at [221, 329] on button "View My Therapist Matches" at bounding box center [187, 339] width 119 height 20
click at [225, 329] on button "View My Therapist Matches" at bounding box center [187, 339] width 119 height 20
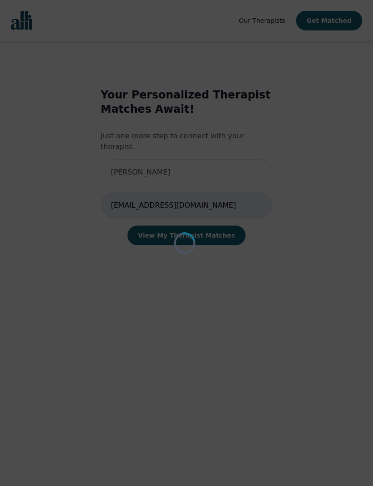
click at [225, 322] on div "Loading..." at bounding box center [186, 243] width 373 height 486
click at [226, 245] on button "View My Therapist Matches" at bounding box center [187, 236] width 119 height 20
click at [226, 322] on div "Loading..." at bounding box center [186, 243] width 373 height 486
click at [226, 245] on button "View My Therapist Matches" at bounding box center [187, 236] width 119 height 20
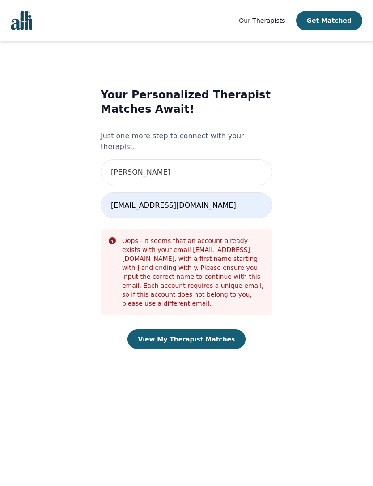
click at [226, 329] on button "View My Therapist Matches" at bounding box center [187, 339] width 119 height 20
click at [225, 329] on button "View My Therapist Matches" at bounding box center [187, 339] width 119 height 20
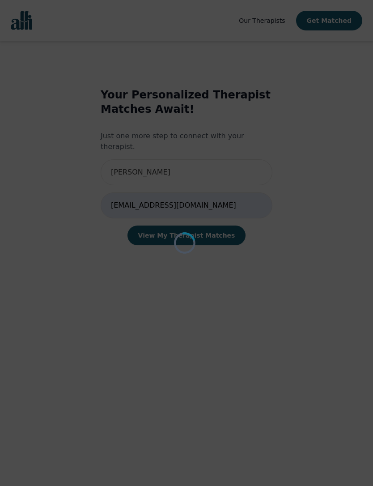
click at [225, 321] on div "Loading..." at bounding box center [186, 243] width 373 height 486
click at [225, 245] on button "View My Therapist Matches" at bounding box center [187, 236] width 119 height 20
click at [225, 322] on div "Loading..." at bounding box center [186, 243] width 373 height 486
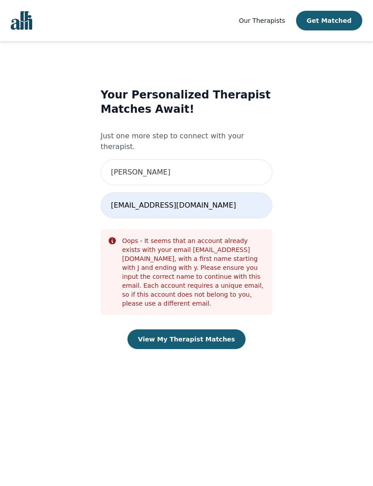
click at [225, 329] on button "View My Therapist Matches" at bounding box center [187, 339] width 119 height 20
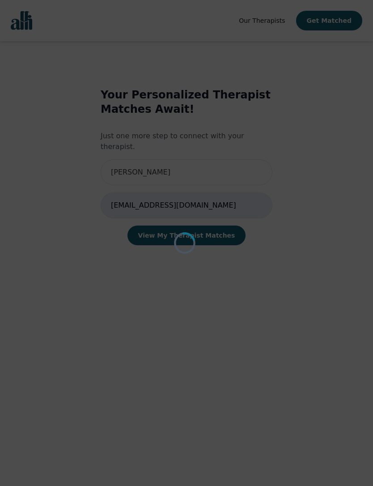
click at [225, 322] on div "Loading..." at bounding box center [186, 243] width 373 height 486
click at [226, 245] on button "View My Therapist Matches" at bounding box center [187, 236] width 119 height 20
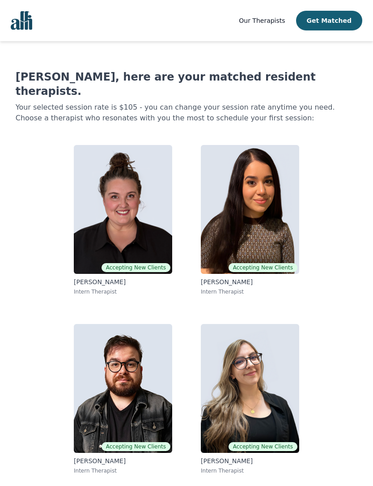
click at [137, 205] on img at bounding box center [123, 209] width 98 height 129
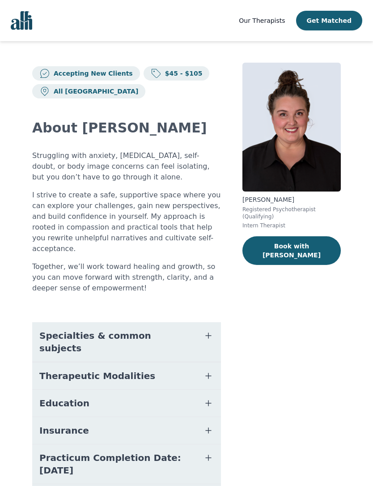
click at [201, 322] on button "Specialties & common subjects" at bounding box center [126, 341] width 189 height 39
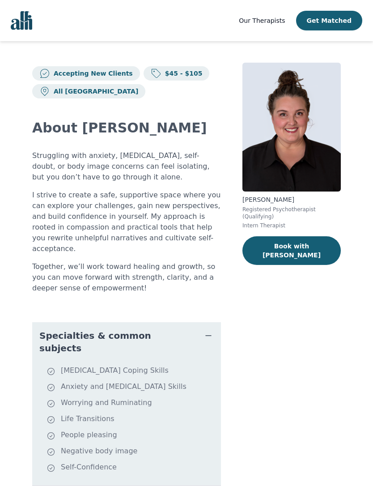
scroll to position [17, 0]
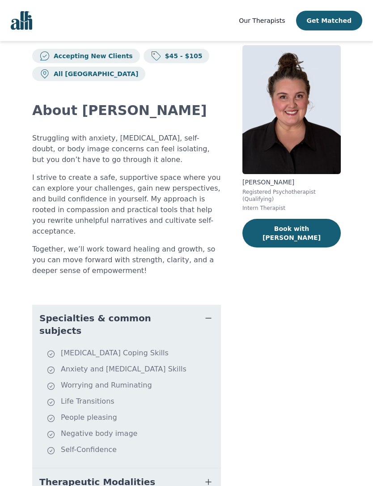
click at [310, 231] on button "Book with Janelle" at bounding box center [292, 233] width 98 height 29
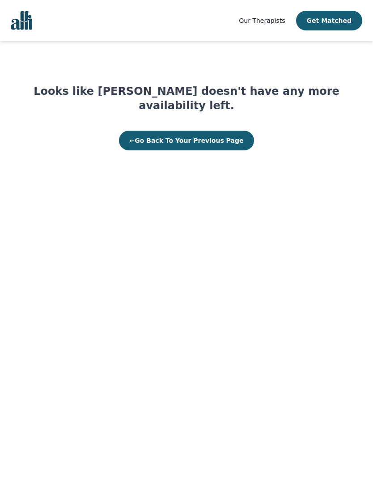
click at [192, 131] on button "← Go Back To Your Previous Page" at bounding box center [187, 141] width 136 height 20
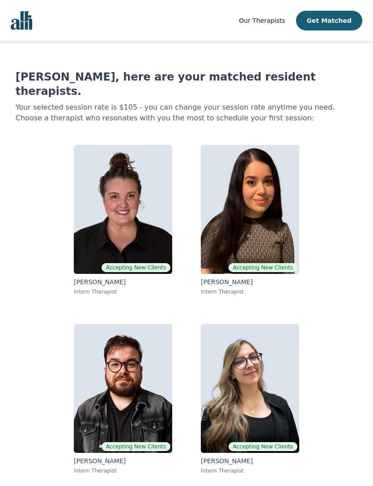
scroll to position [37, 0]
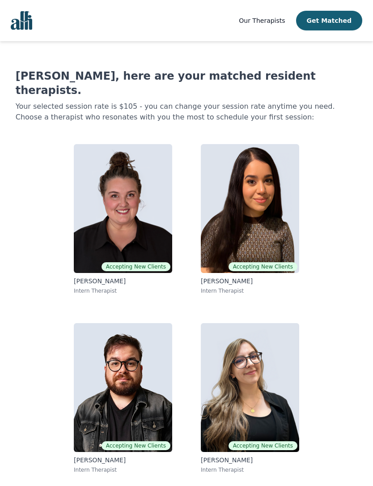
click at [277, 331] on img at bounding box center [250, 387] width 98 height 129
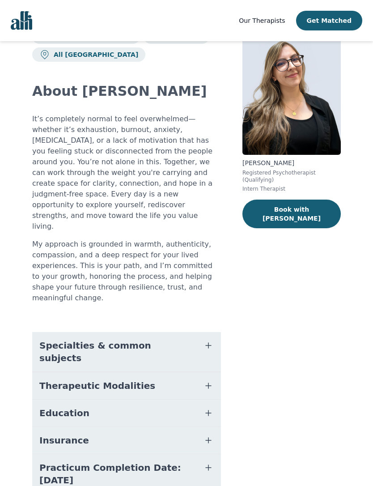
scroll to position [52, 0]
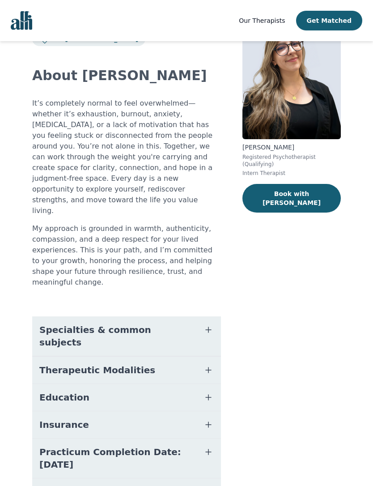
click at [202, 316] on button "Specialties & common subjects" at bounding box center [126, 335] width 189 height 39
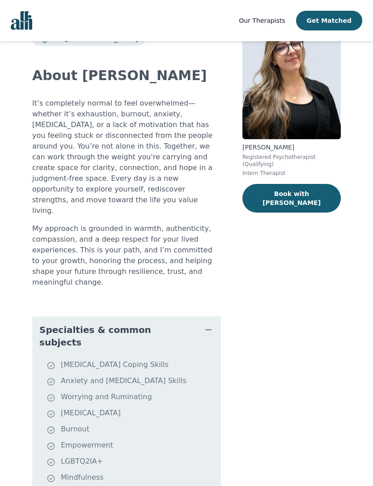
click at [214, 316] on button "Specialties & common subjects" at bounding box center [126, 335] width 189 height 39
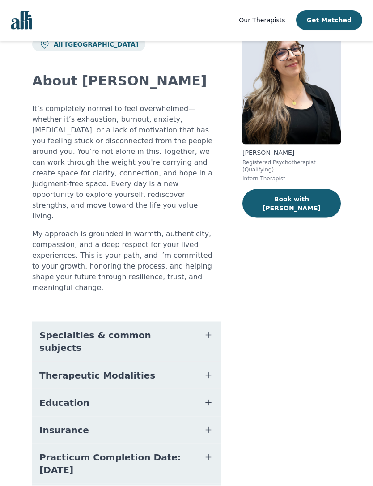
scroll to position [0, 0]
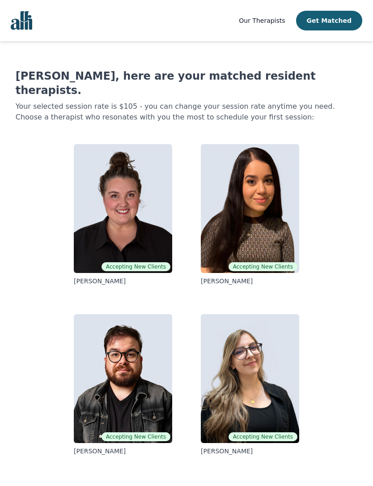
scroll to position [37, 0]
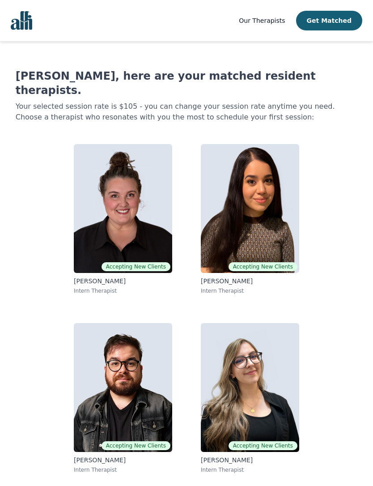
click at [271, 187] on img at bounding box center [250, 208] width 98 height 129
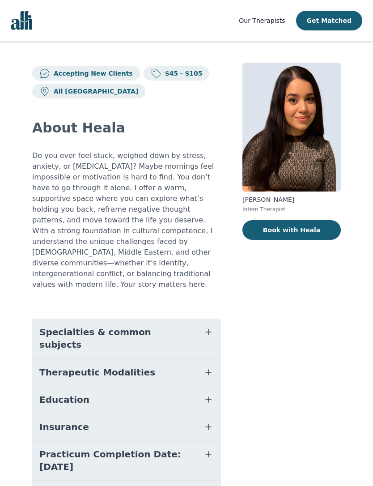
click at [206, 327] on icon "button" at bounding box center [208, 332] width 11 height 11
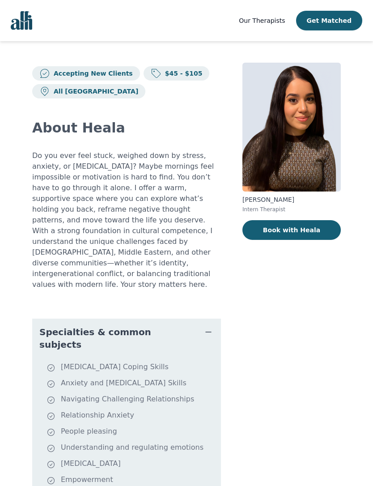
click at [213, 327] on span "button" at bounding box center [208, 332] width 11 height 13
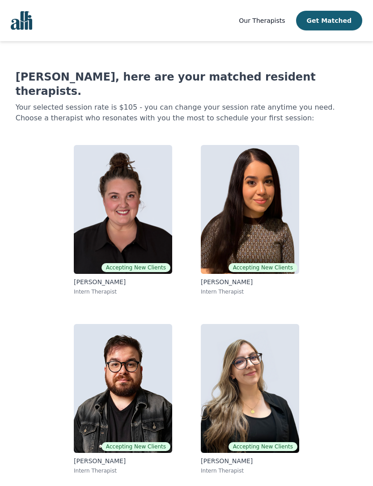
click at [157, 371] on img at bounding box center [123, 388] width 98 height 129
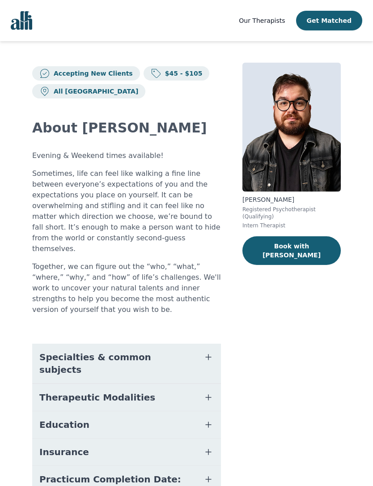
click at [212, 352] on icon "button" at bounding box center [208, 357] width 11 height 11
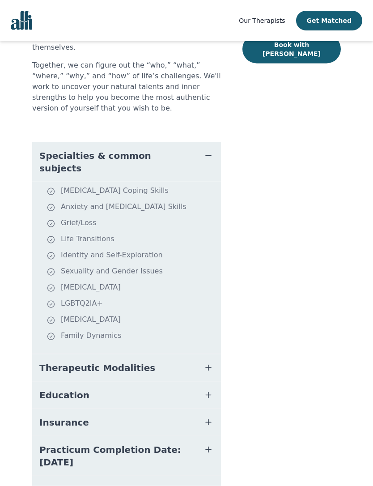
scroll to position [215, 0]
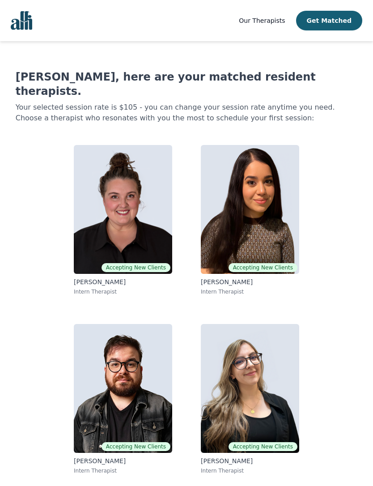
click at [242, 102] on p "Your selected session rate is $105 - you can change your session rate anytime y…" at bounding box center [187, 112] width 342 height 21
click at [241, 102] on p "Your selected session rate is $105 - you can change your session rate anytime y…" at bounding box center [187, 112] width 342 height 21
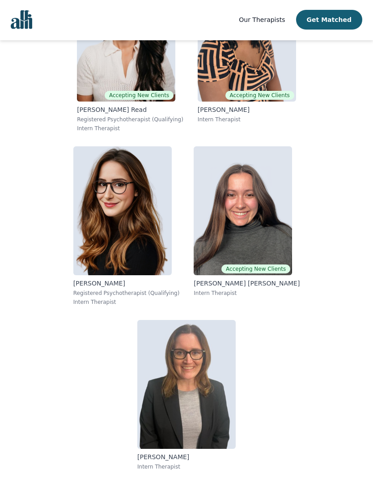
scroll to position [13488, 0]
